Goal: Task Accomplishment & Management: Complete application form

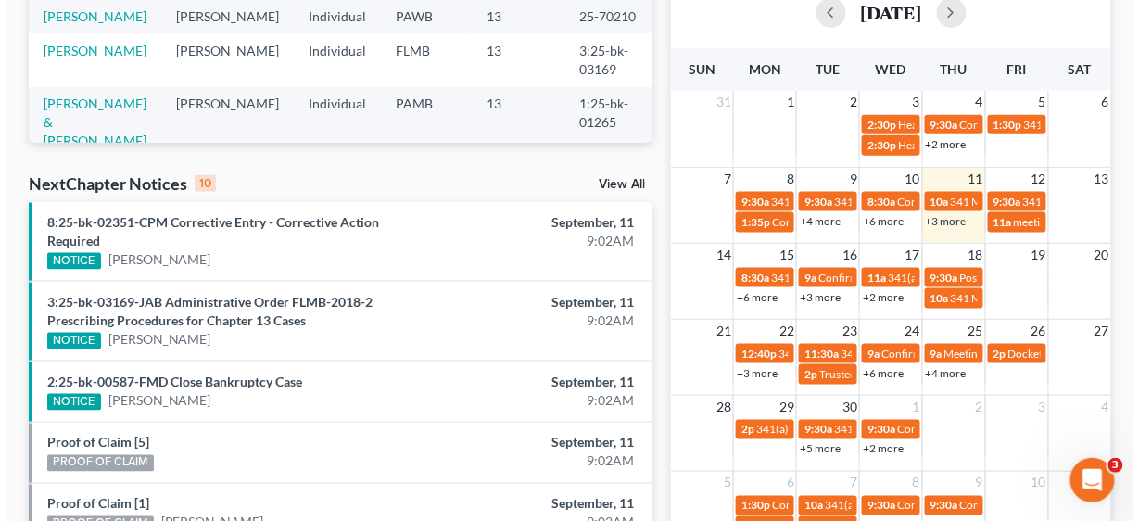
scroll to position [519, 0]
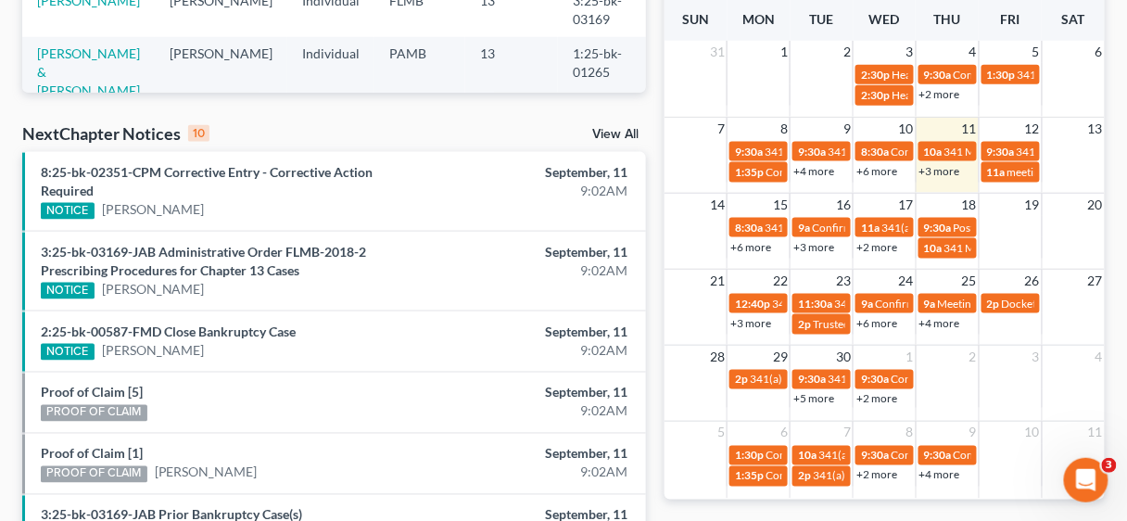
click at [946, 321] on link "+4 more" at bounding box center [939, 323] width 41 height 14
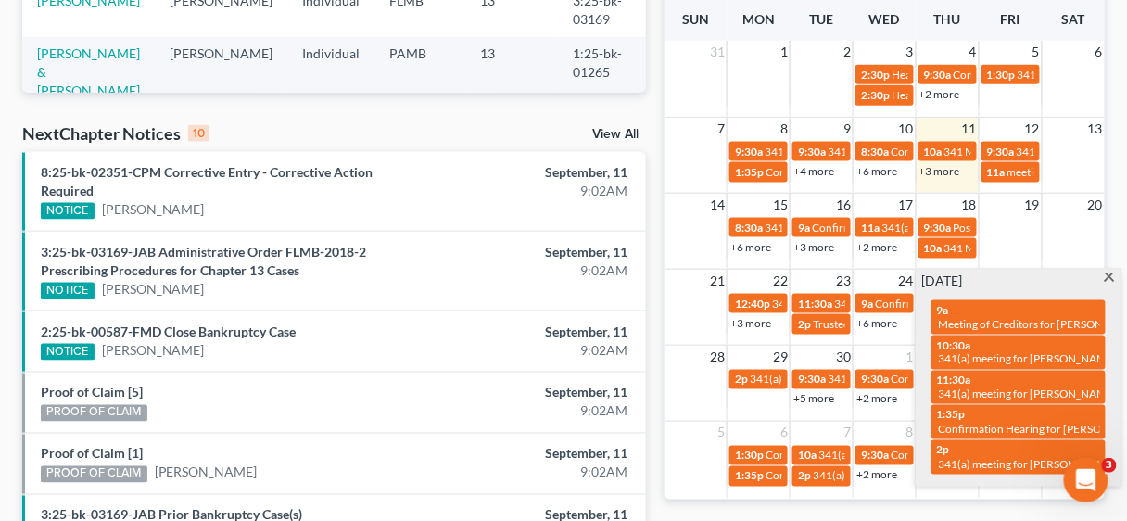
click at [1105, 273] on span at bounding box center [1110, 279] width 14 height 12
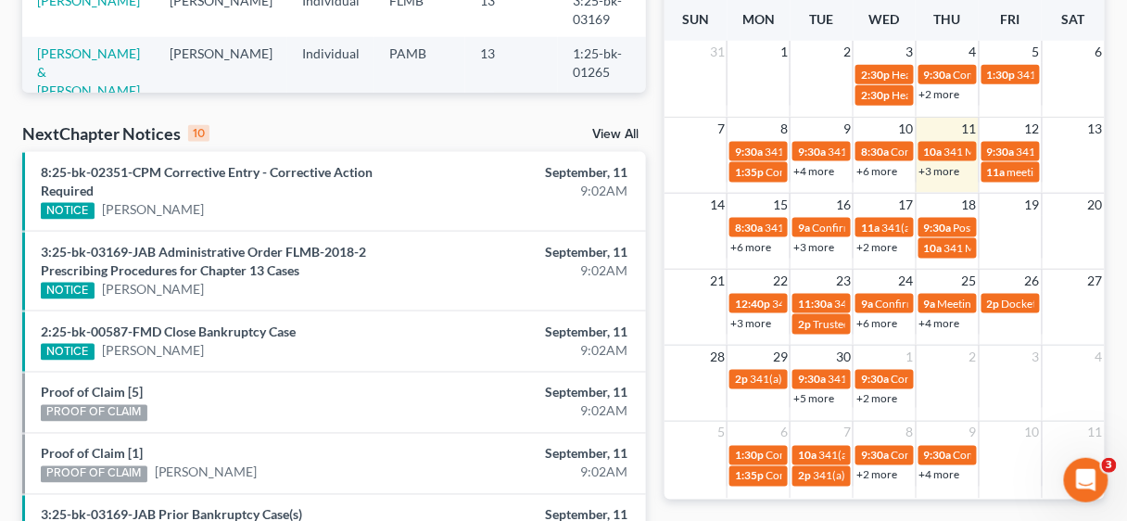
click at [941, 335] on div "21 22 23 24 25 26 27 12:40p 341(a) meeting of creditors for [PERSON_NAME] 11:30…" at bounding box center [884, 307] width 440 height 76
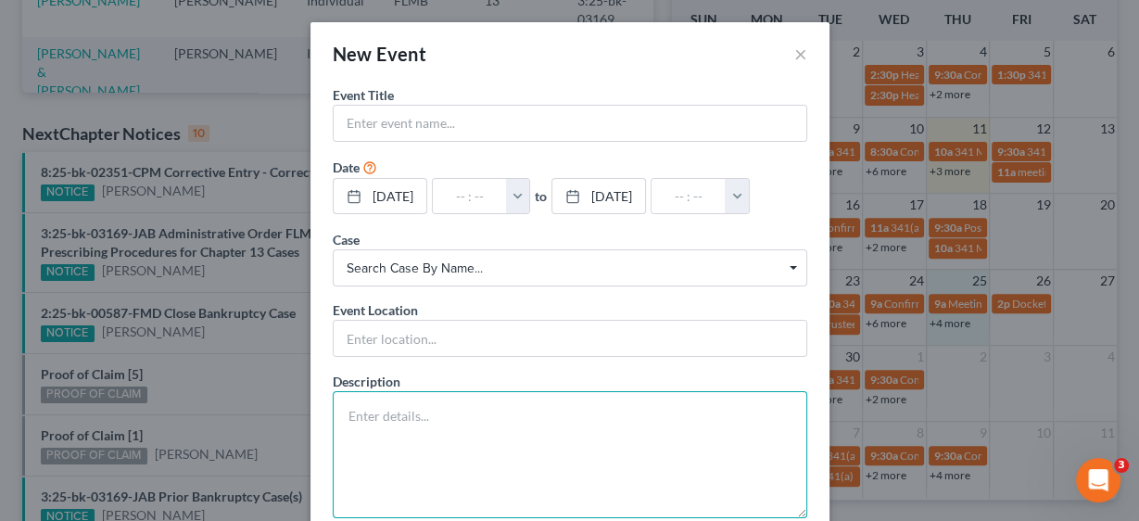
paste textarea "Hearing Continued on Confirmation. Hearing scheduled [DATE] 10:00 AM at [GEOGRA…"
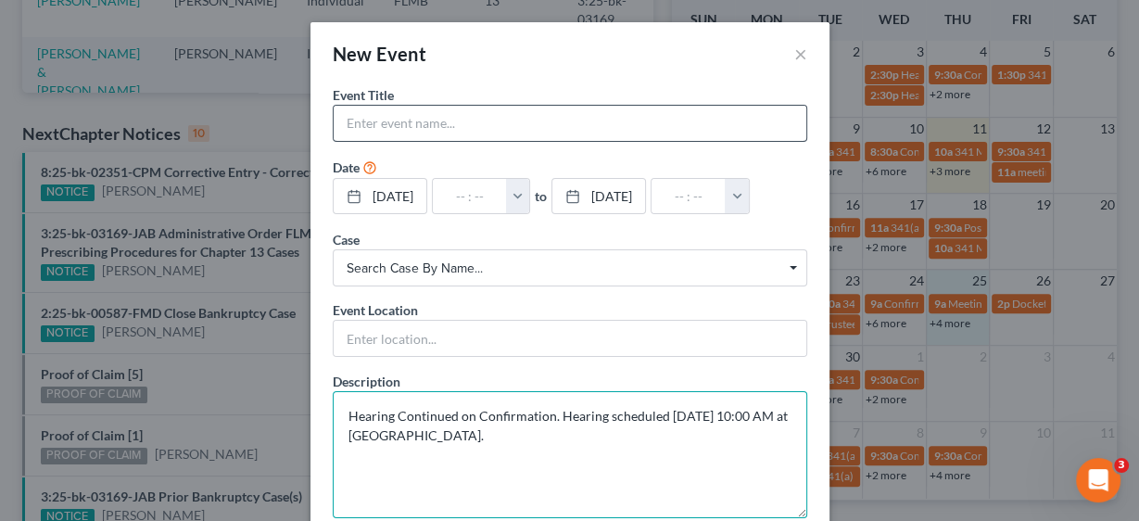
type textarea "Hearing Continued on Confirmation. Hearing scheduled [DATE] 10:00 AM at [GEOGRA…"
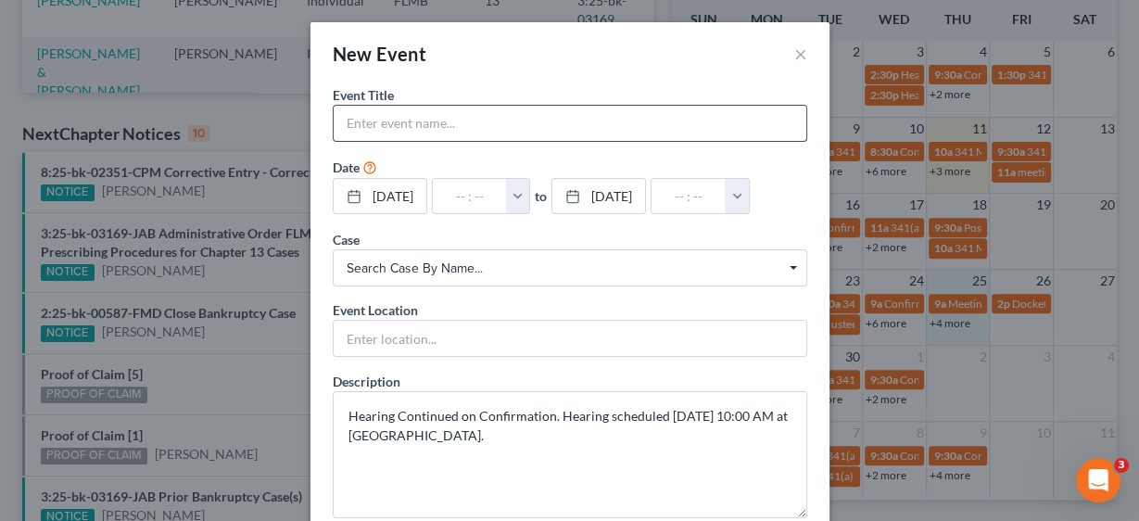
click at [412, 110] on input "text" at bounding box center [570, 123] width 473 height 35
type input "Confirmation Hearing [PERSON_NAME]"
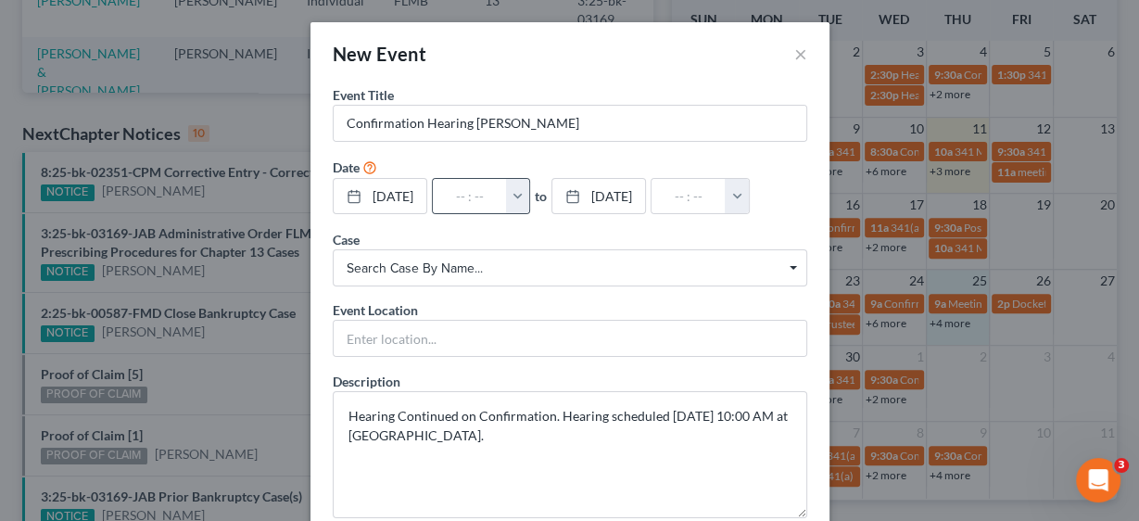
click at [530, 193] on button "button" at bounding box center [518, 196] width 24 height 35
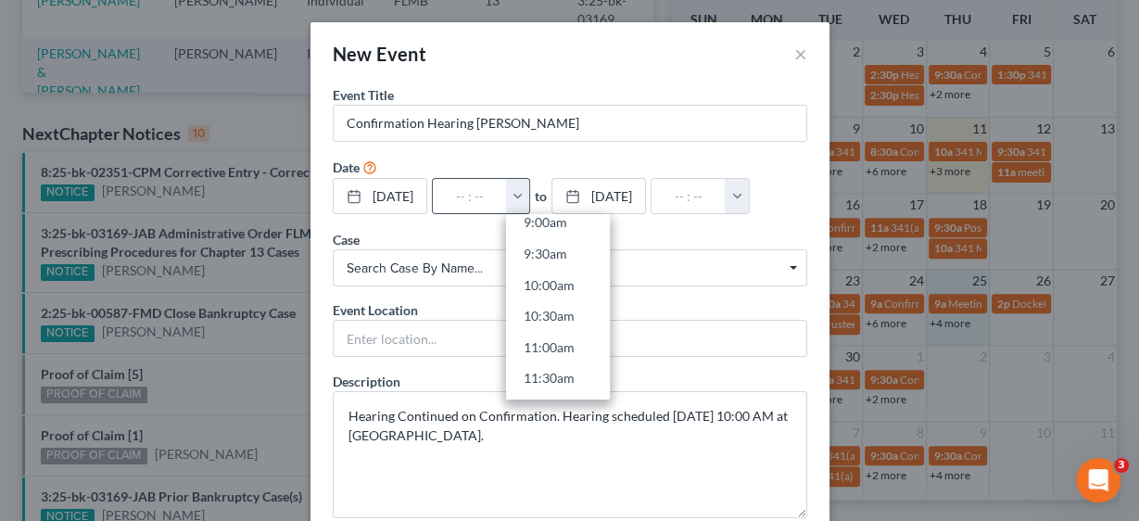
scroll to position [593, 0]
click at [564, 255] on link "10:00am" at bounding box center [558, 267] width 104 height 32
type input "10:00am"
type input "11:00am"
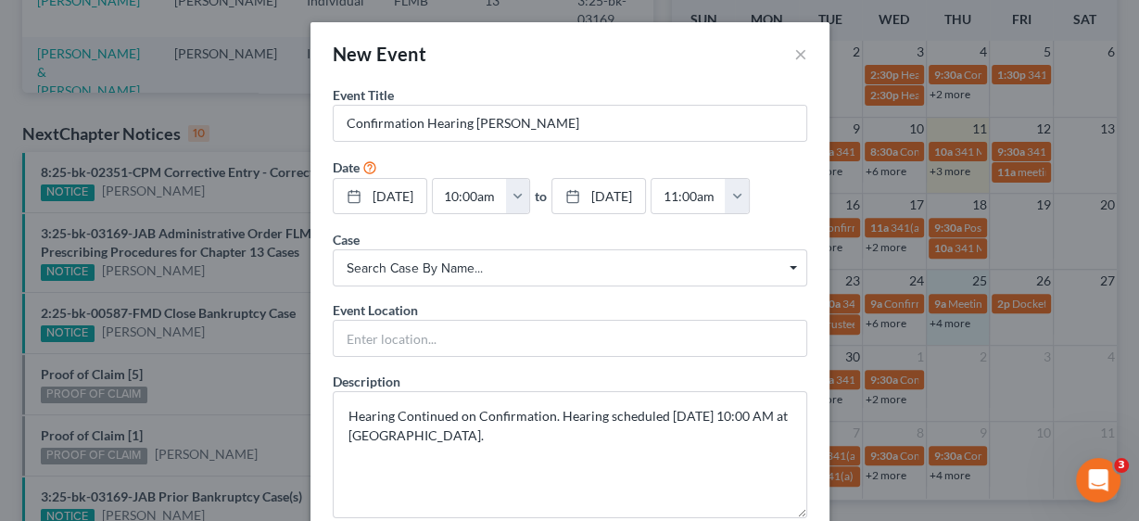
click at [437, 256] on span "Search case by name... Search case by name..." at bounding box center [570, 267] width 474 height 37
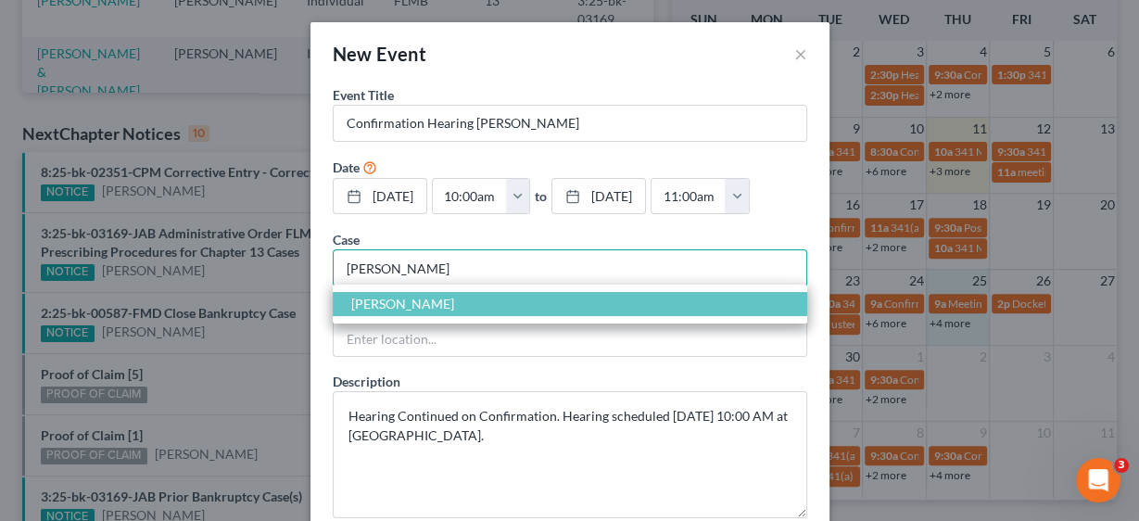
type input "[PERSON_NAME]"
click at [418, 298] on span "[PERSON_NAME]" at bounding box center [402, 304] width 103 height 16
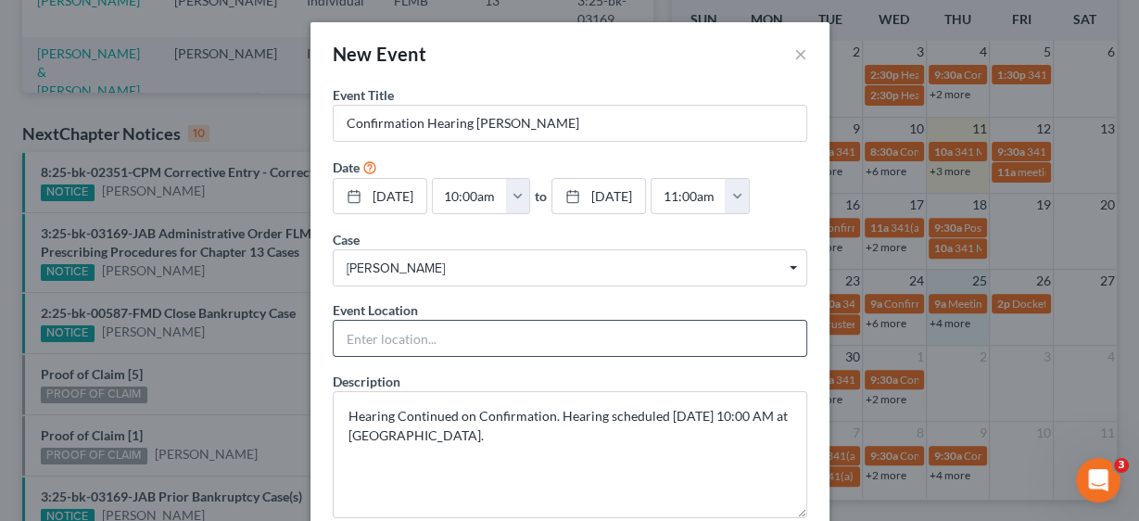
click at [405, 335] on input "text" at bounding box center [570, 338] width 473 height 35
type input "Zoom"
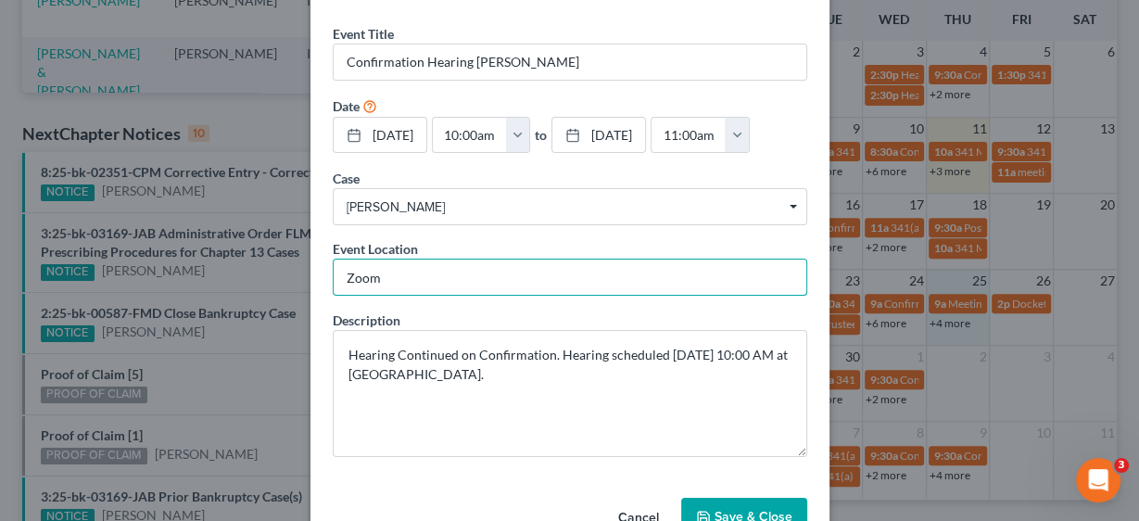
scroll to position [110, 0]
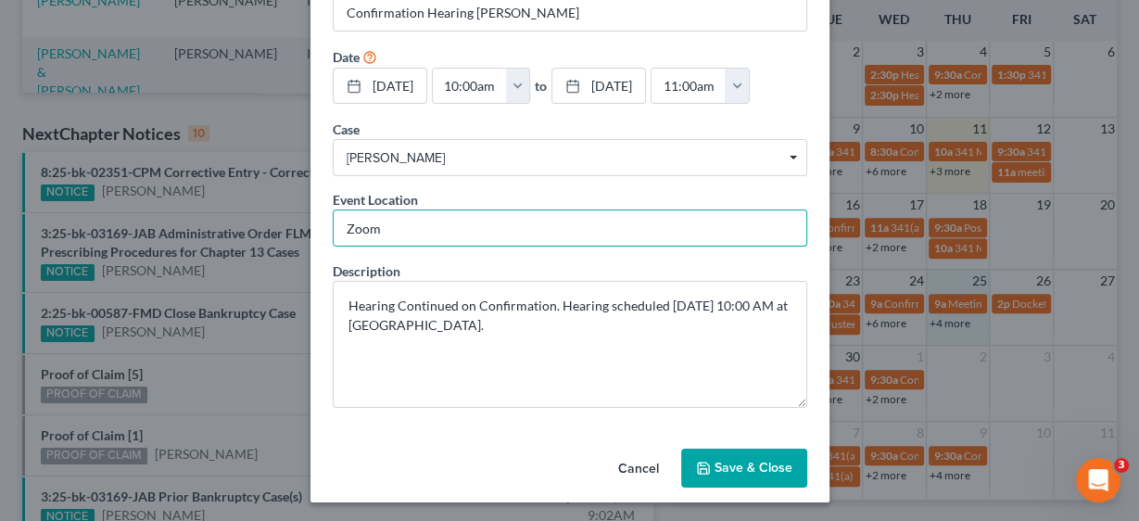
click at [727, 452] on button "Save & Close" at bounding box center [744, 468] width 126 height 39
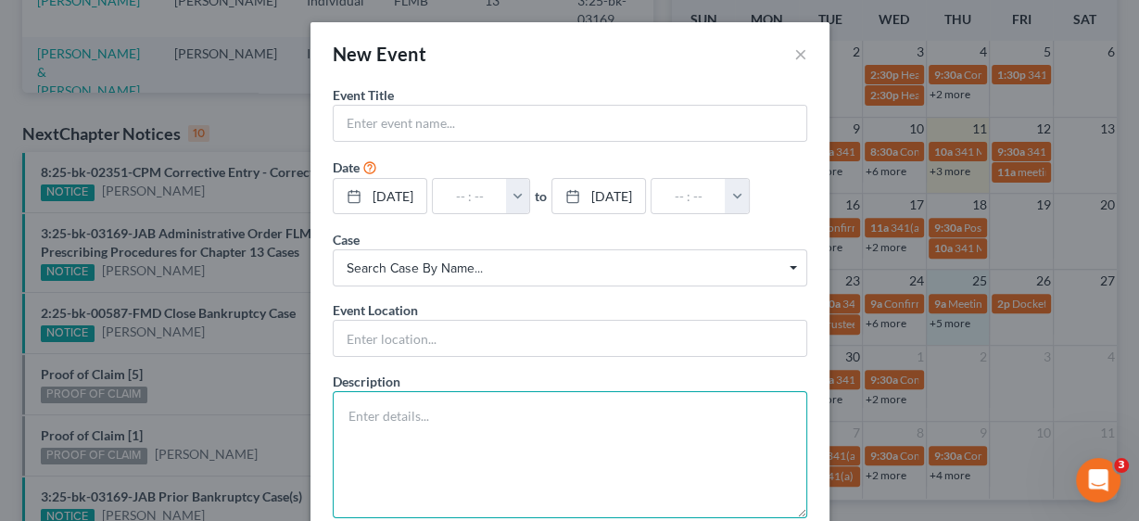
paste textarea "Motion to Dismiss Case for Failure to Make Plan Payments,Motion to Dismiss Case…"
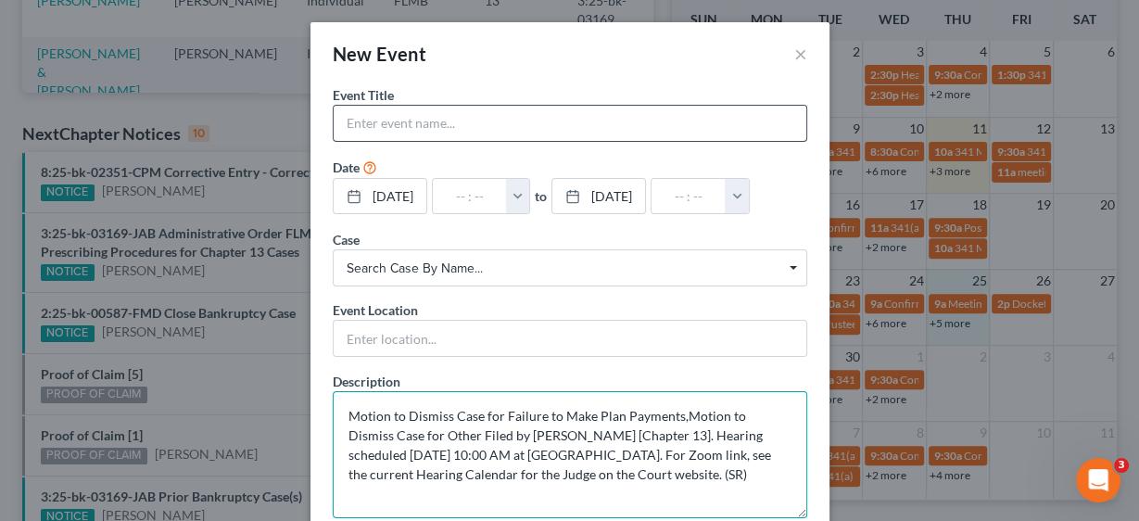
type textarea "Motion to Dismiss Case for Failure to Make Plan Payments,Motion to Dismiss Case…"
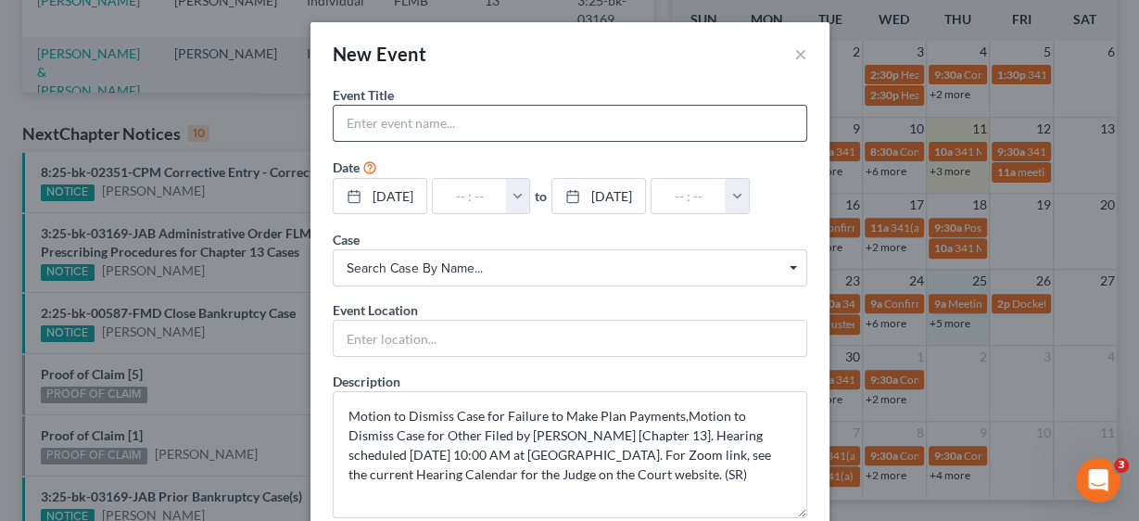
click at [451, 124] on input "text" at bounding box center [570, 123] width 473 height 35
type input "MTD [PERSON_NAME]"
click at [528, 189] on button "button" at bounding box center [518, 196] width 24 height 35
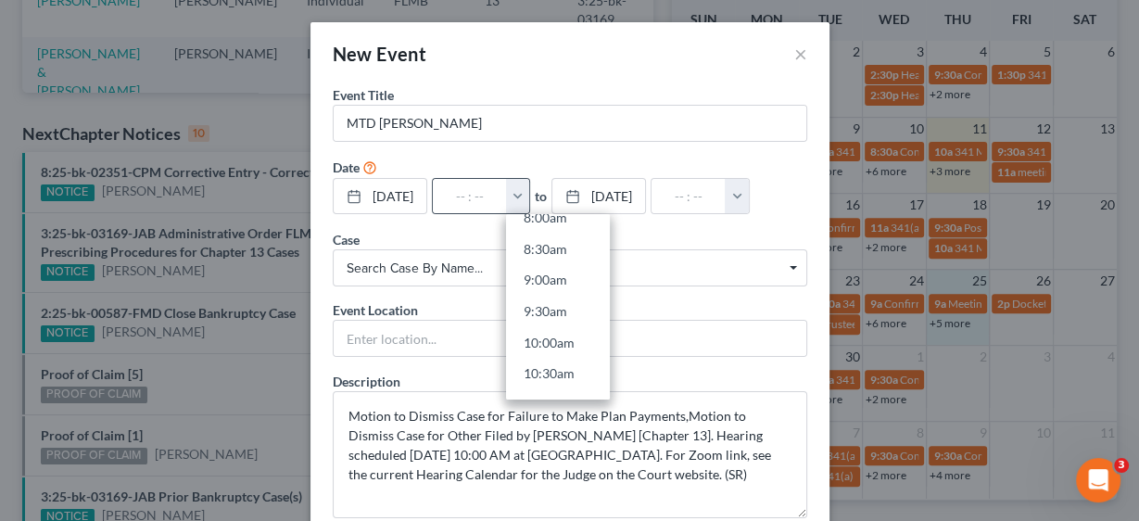
scroll to position [519, 0]
click at [567, 335] on link "10:00am" at bounding box center [558, 341] width 104 height 32
type input "10:00am"
type input "11:00am"
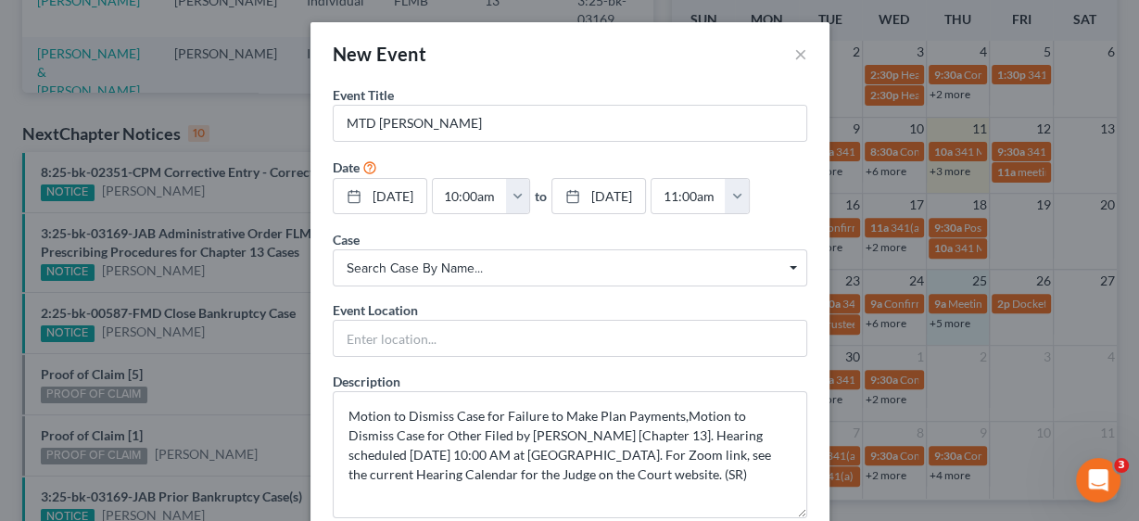
click at [424, 262] on span "Search case by name..." at bounding box center [570, 268] width 447 height 19
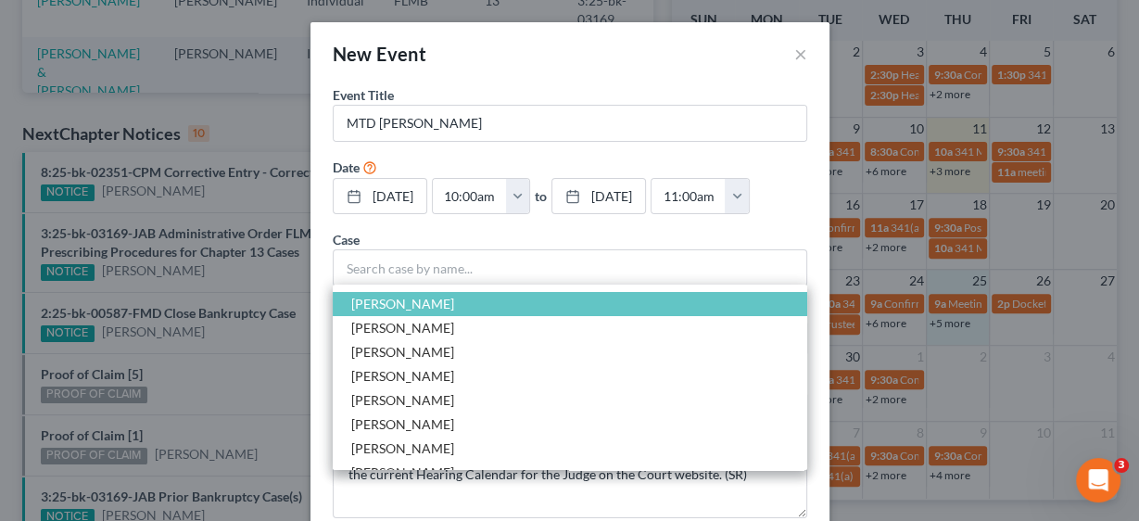
click at [429, 301] on span "[PERSON_NAME]" at bounding box center [402, 304] width 103 height 16
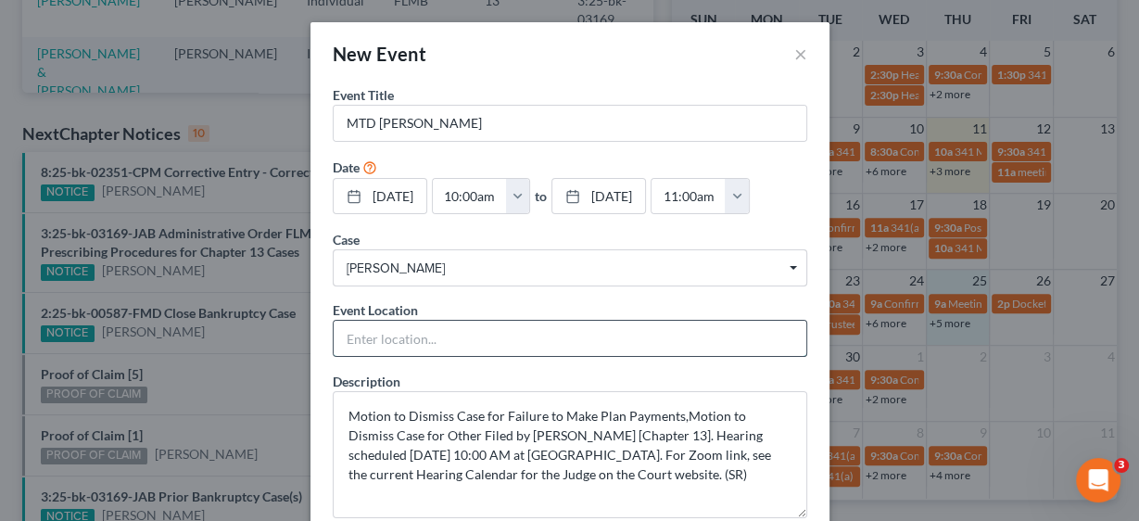
click at [380, 332] on input "text" at bounding box center [570, 338] width 473 height 35
type input "Zoom"
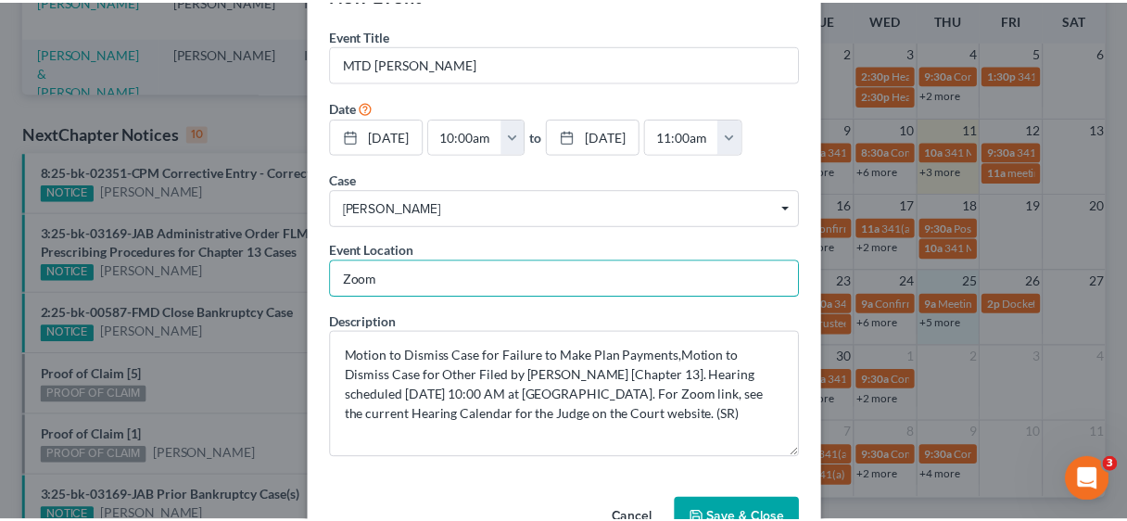
scroll to position [110, 0]
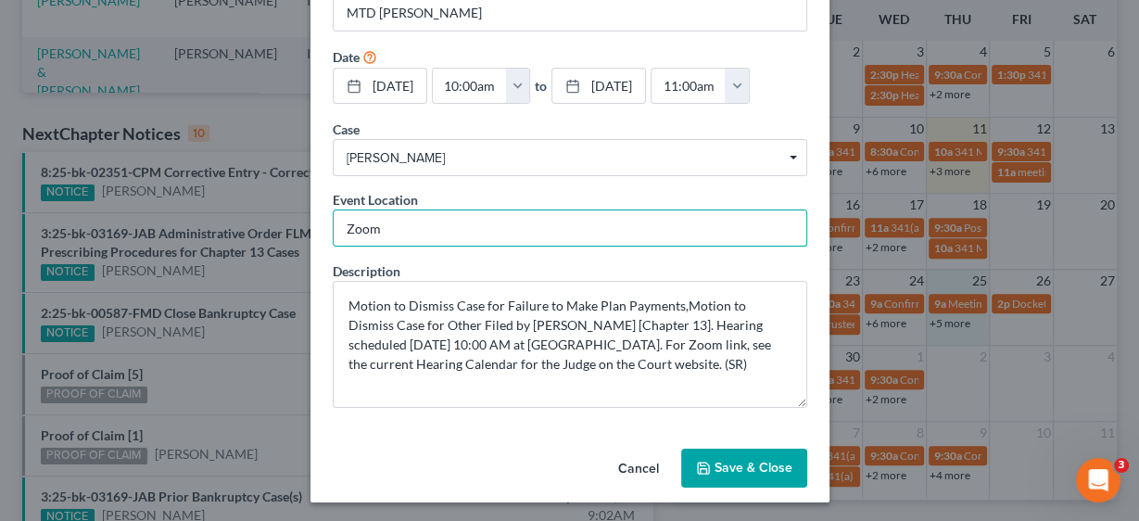
click at [733, 463] on button "Save & Close" at bounding box center [744, 468] width 126 height 39
